Goal: Information Seeking & Learning: Learn about a topic

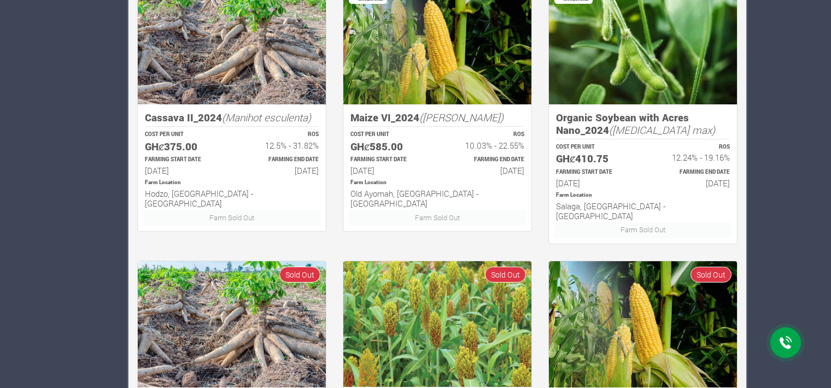
click at [331, 165] on div "Cassava II_2024 (Manihot esculenta) COST PER UNIT GHȼ375.00 ROS 12.5% - 31.82% …" at bounding box center [232, 114] width 206 height 272
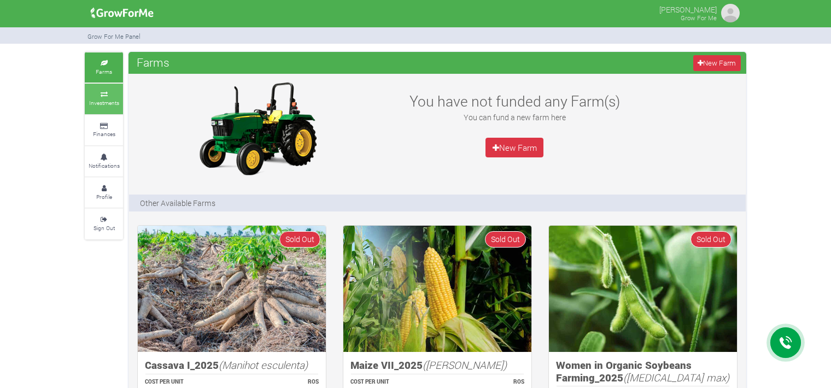
click at [102, 92] on icon at bounding box center [103, 94] width 33 height 5
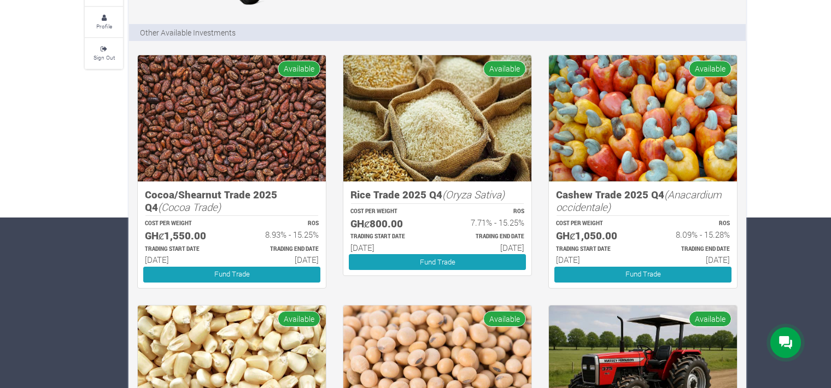
scroll to position [183, 0]
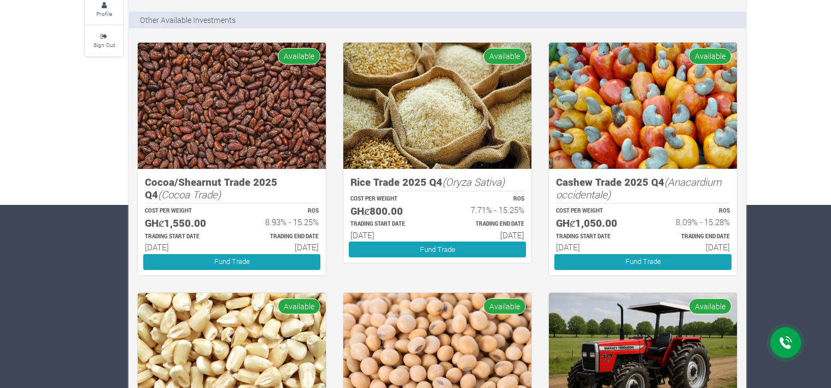
drag, startPoint x: 416, startPoint y: 232, endPoint x: 352, endPoint y: 182, distance: 81.3
click at [352, 182] on div "Rice Trade 2025 Q4 (Oryza Sativa) COST PER WEIGHT GHȼ800.00 ROS 7.71% - 15.25% …" at bounding box center [437, 216] width 188 height 94
copy div "Rice Trade 2025 Q4 (Oryza Sativa) COST PER WEIGHT GHȼ800.00 ROS 7.71% - 15.25% …"
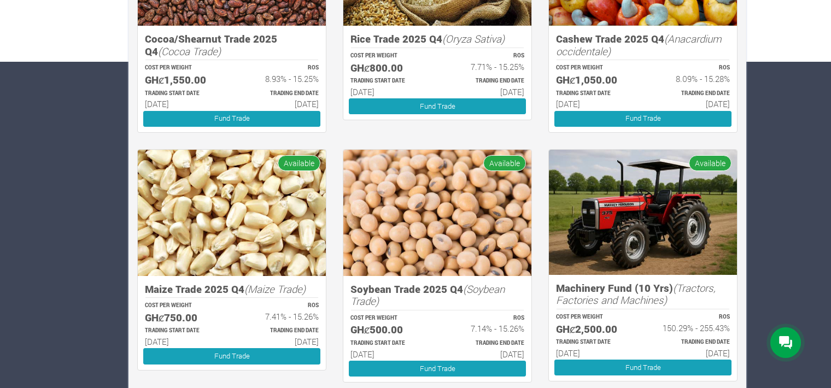
scroll to position [327, 0]
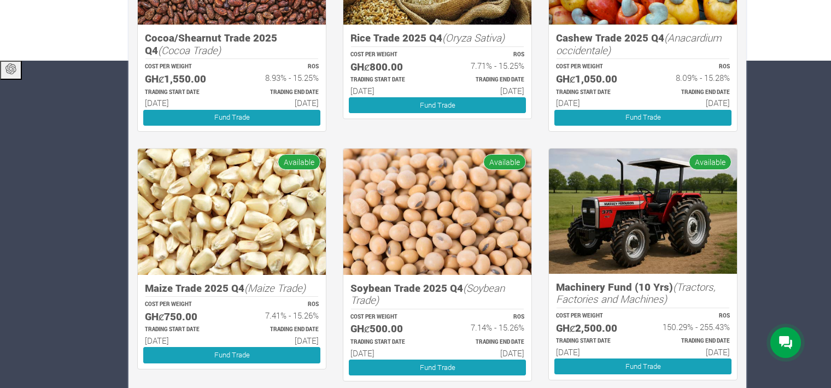
drag, startPoint x: 320, startPoint y: 337, endPoint x: 149, endPoint y: 281, distance: 180.0
click at [149, 281] on div "Maize Trade 2025 Q4 (Maize Trade) COST PER WEIGHT GHȼ750.00 ROS 7.41% - 15.26% …" at bounding box center [232, 322] width 188 height 94
copy div "Maize Trade 2025 Q4 (Maize Trade) COST PER WEIGHT GHȼ750.00 ROS 7.41% - 15.26% …"
